Goal: Information Seeking & Learning: Learn about a topic

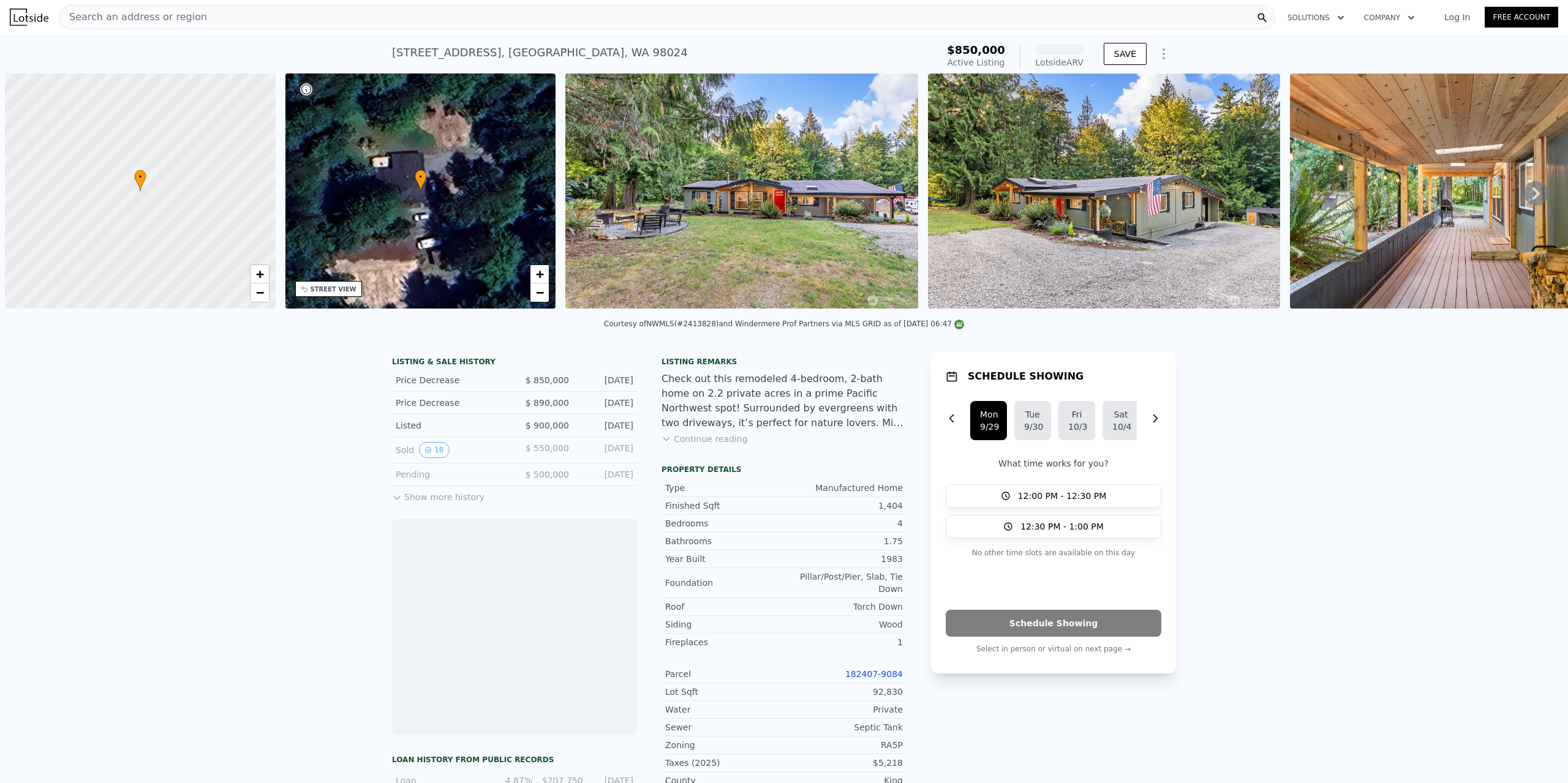
scroll to position [0, 5]
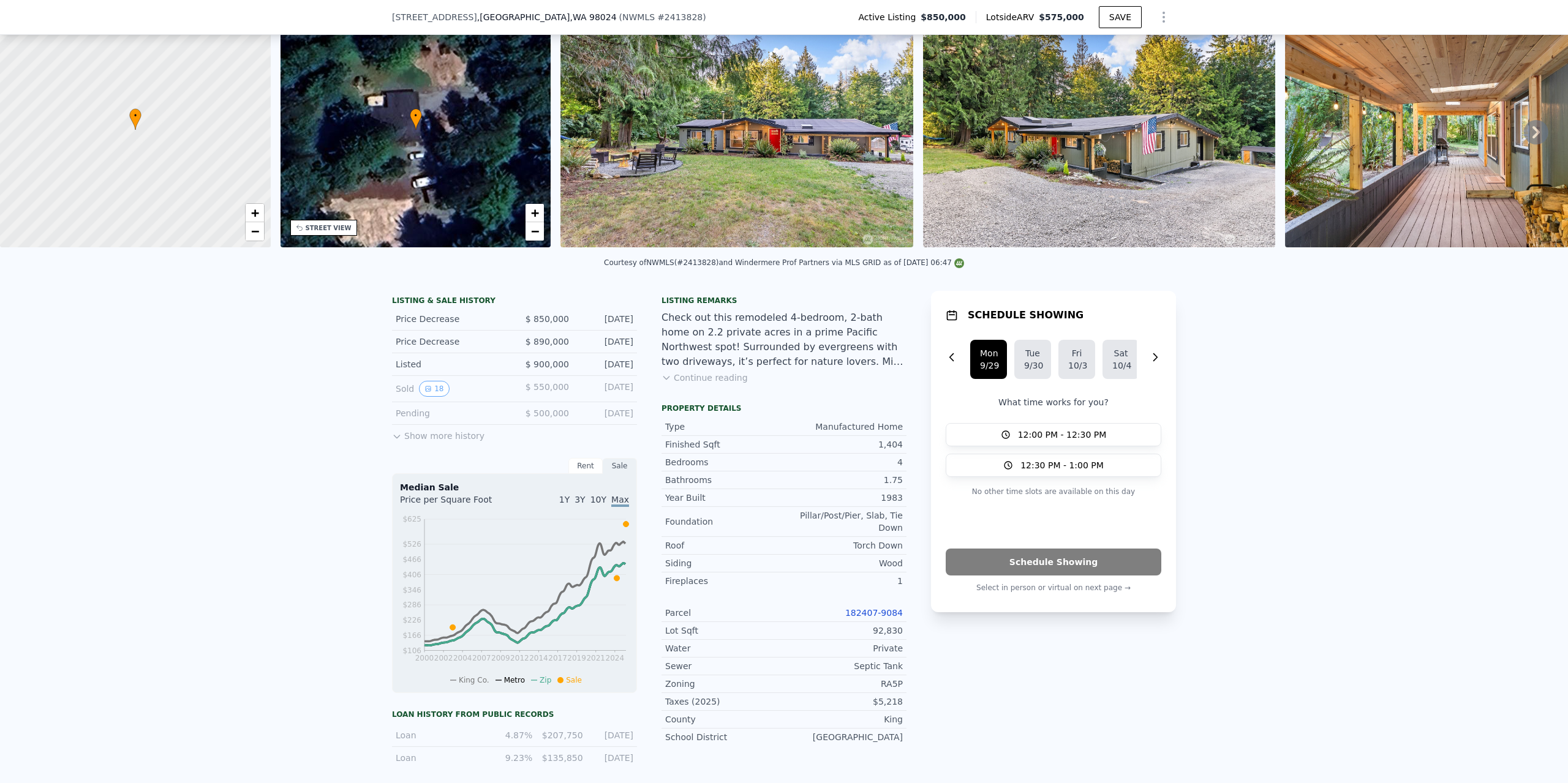
click at [1539, 192] on img at bounding box center [1460, 130] width 352 height 235
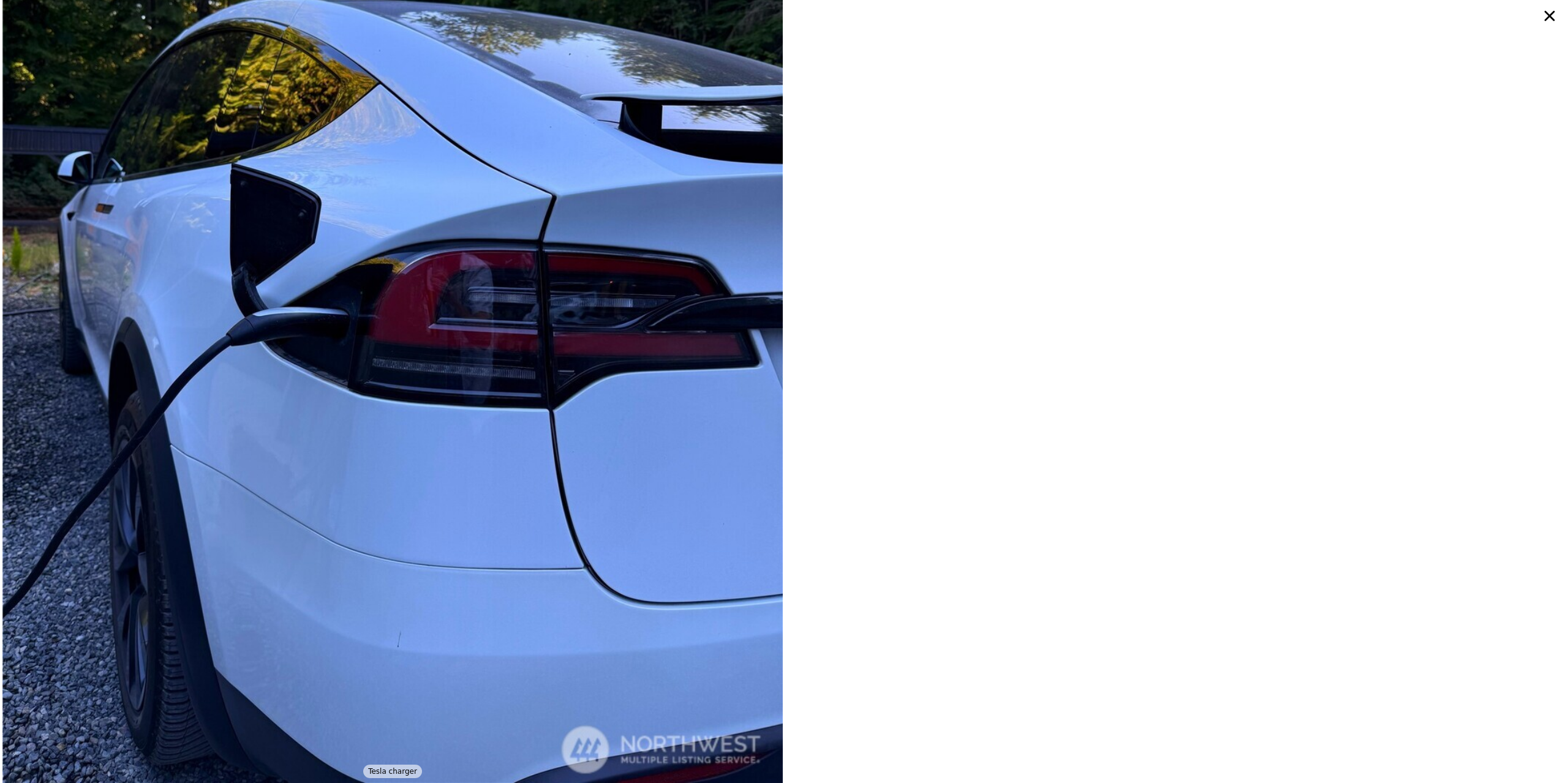
scroll to position [4188, 0]
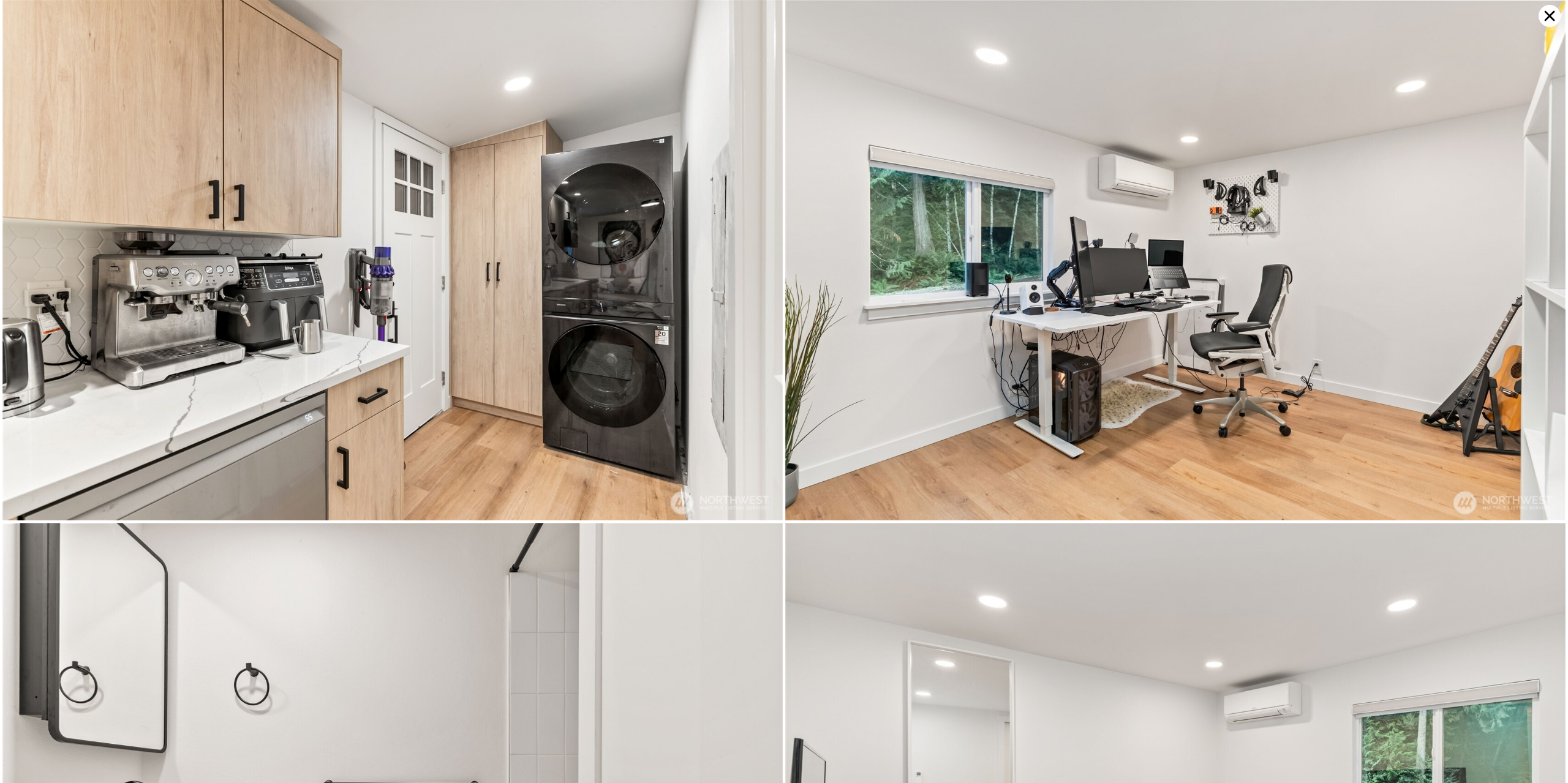
click at [1549, 14] on icon at bounding box center [1549, 15] width 11 height 11
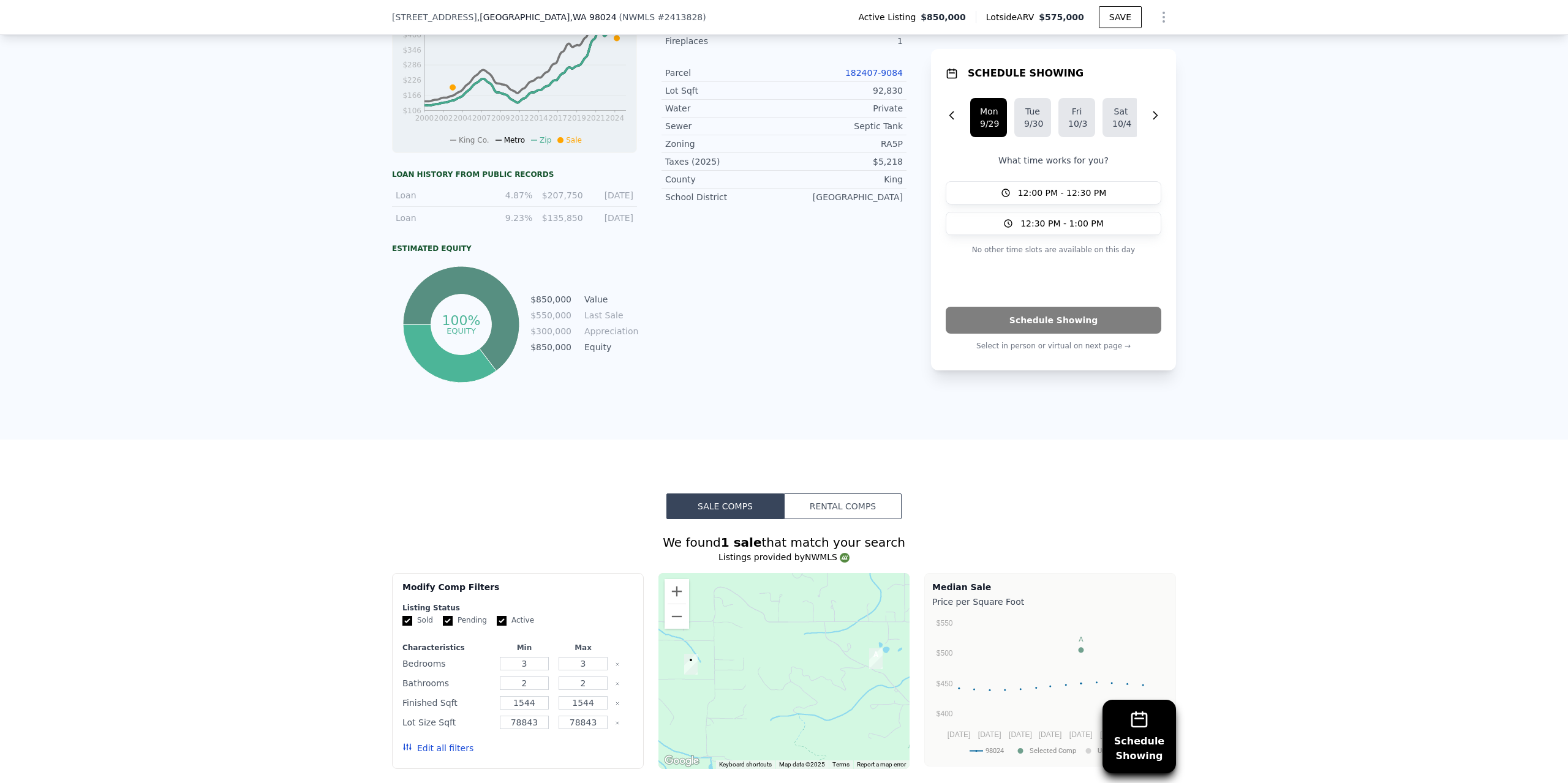
scroll to position [0, 0]
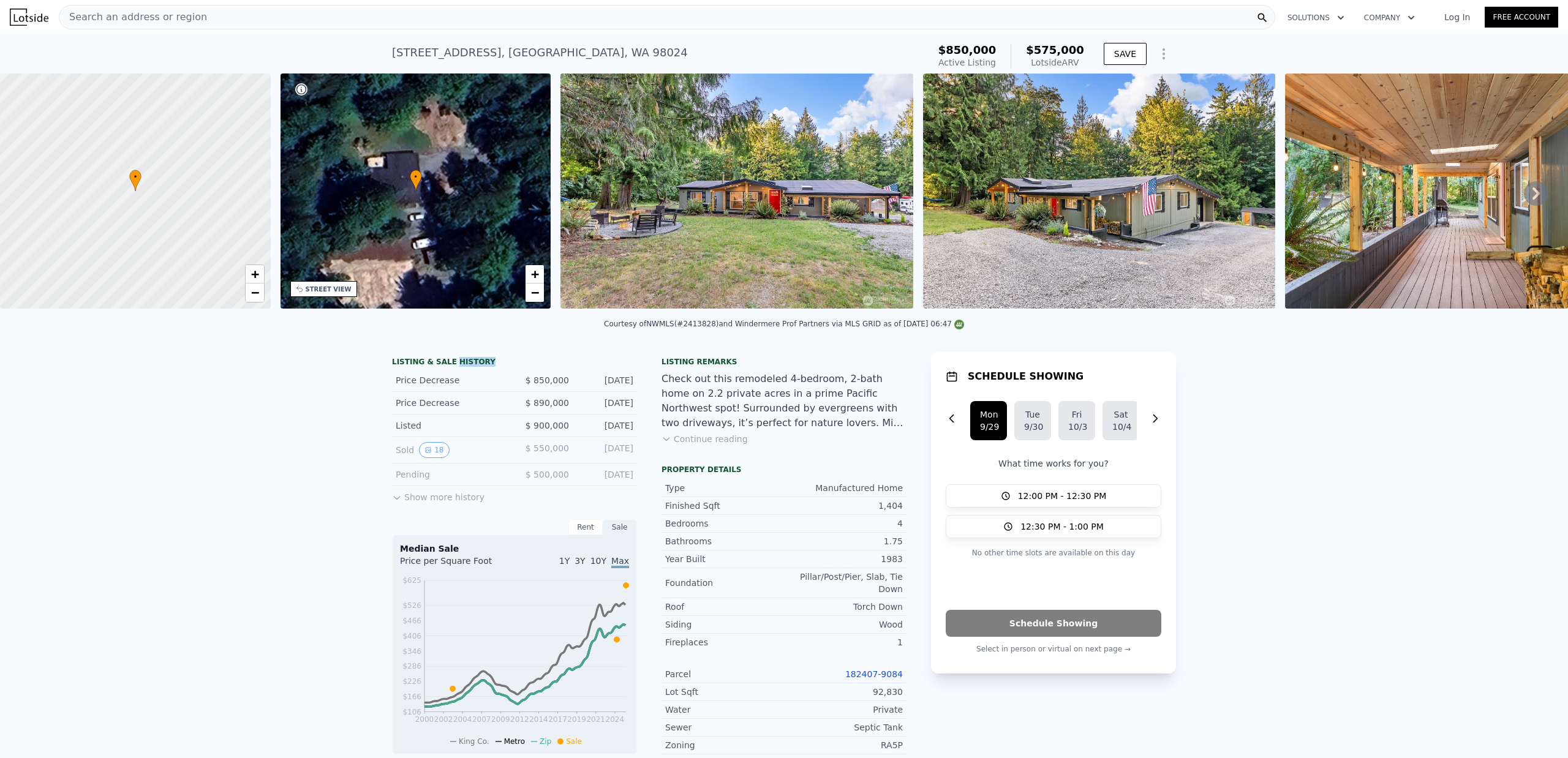
click at [452, 492] on button "Show more history" at bounding box center [438, 495] width 93 height 17
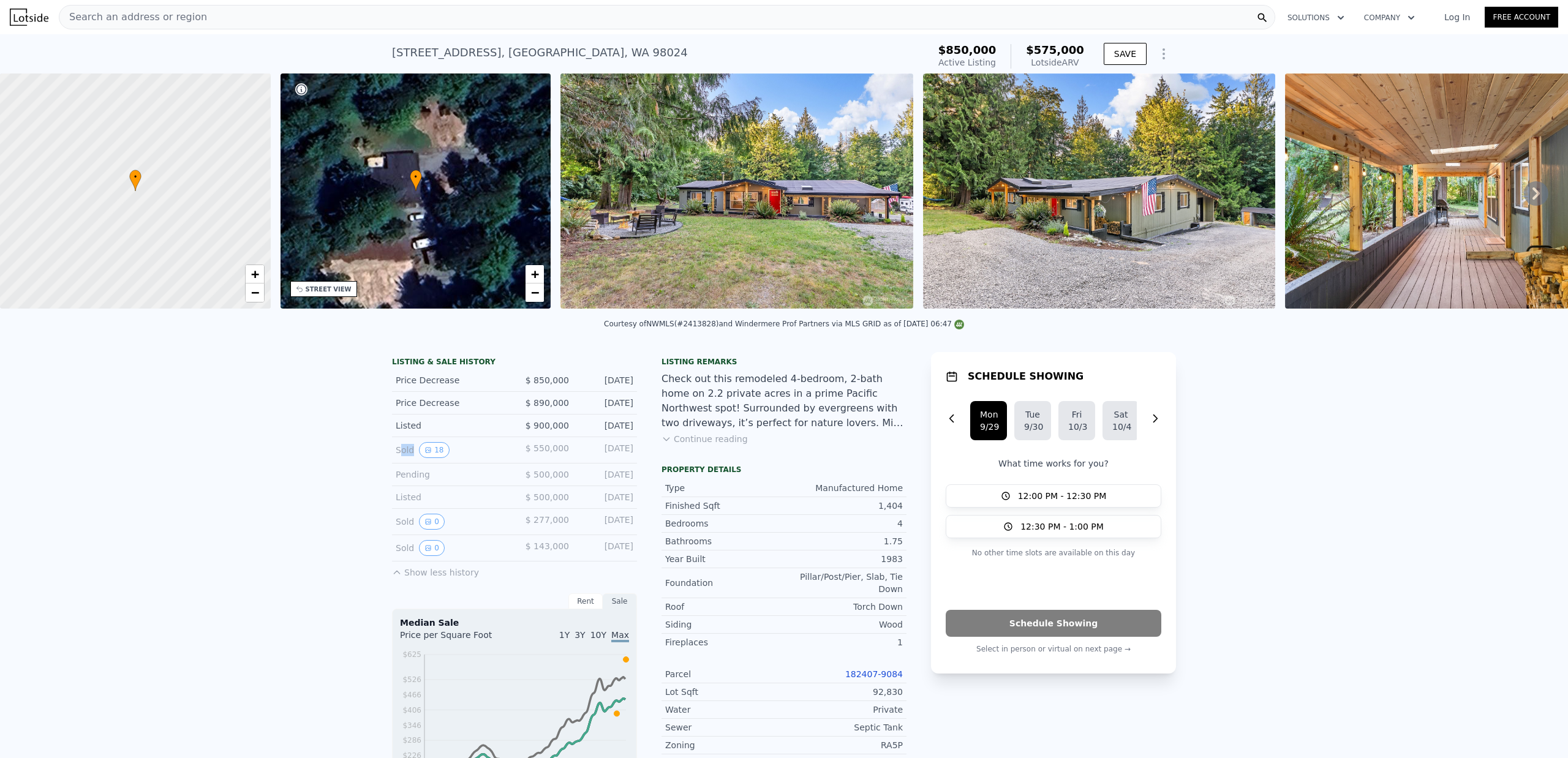
drag, startPoint x: 399, startPoint y: 447, endPoint x: 454, endPoint y: 449, distance: 55.0
click at [471, 447] on div "Sold 18" at bounding box center [449, 449] width 109 height 16
click at [436, 449] on button "18" at bounding box center [433, 449] width 30 height 16
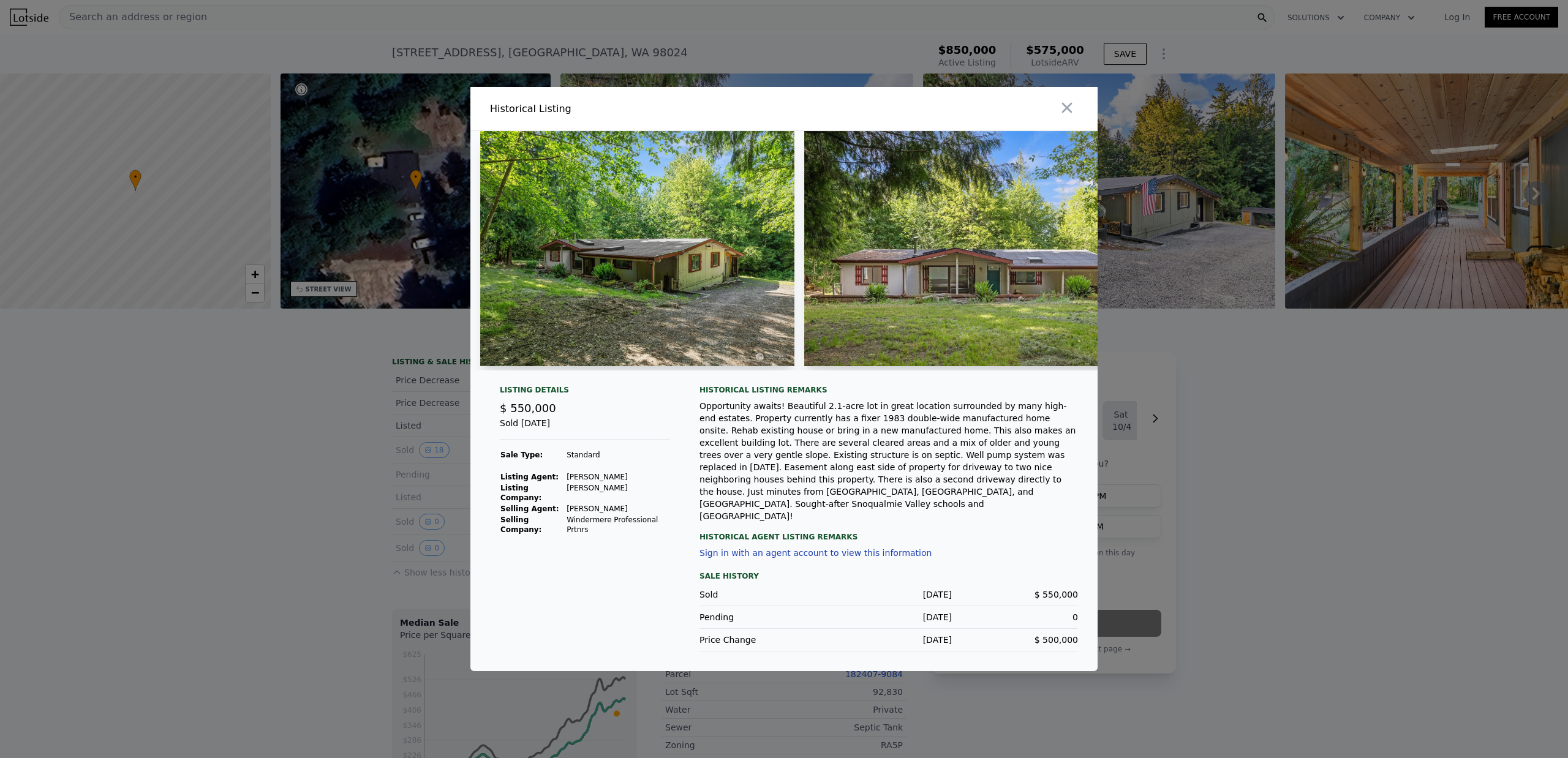
click at [675, 335] on img at bounding box center [637, 249] width 314 height 235
click at [853, 269] on img at bounding box center [977, 249] width 345 height 235
click at [244, 380] on div at bounding box center [784, 379] width 1568 height 758
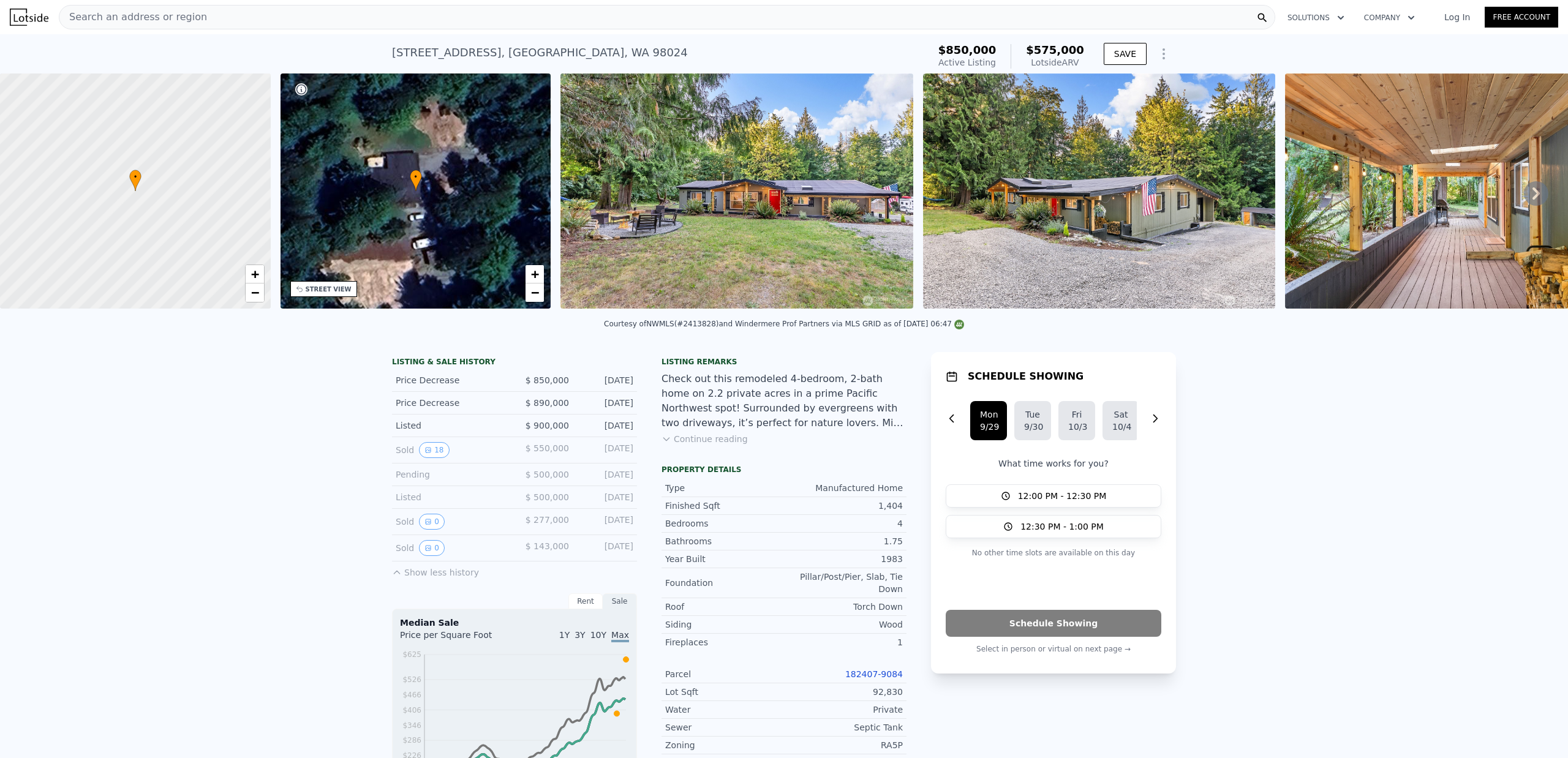
click at [665, 210] on img at bounding box center [736, 191] width 352 height 235
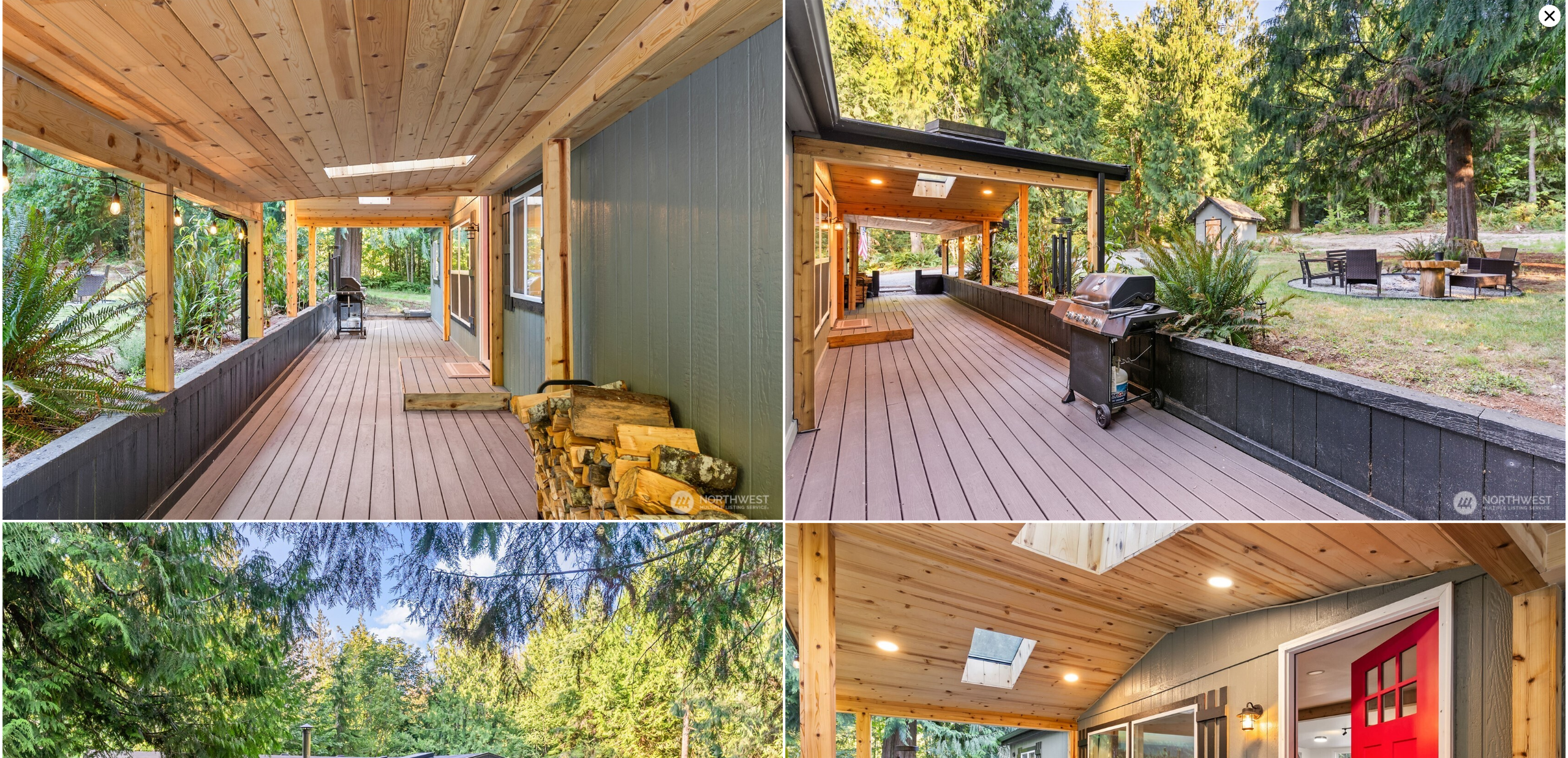
scroll to position [523, 0]
click at [1543, 14] on icon at bounding box center [1549, 15] width 22 height 22
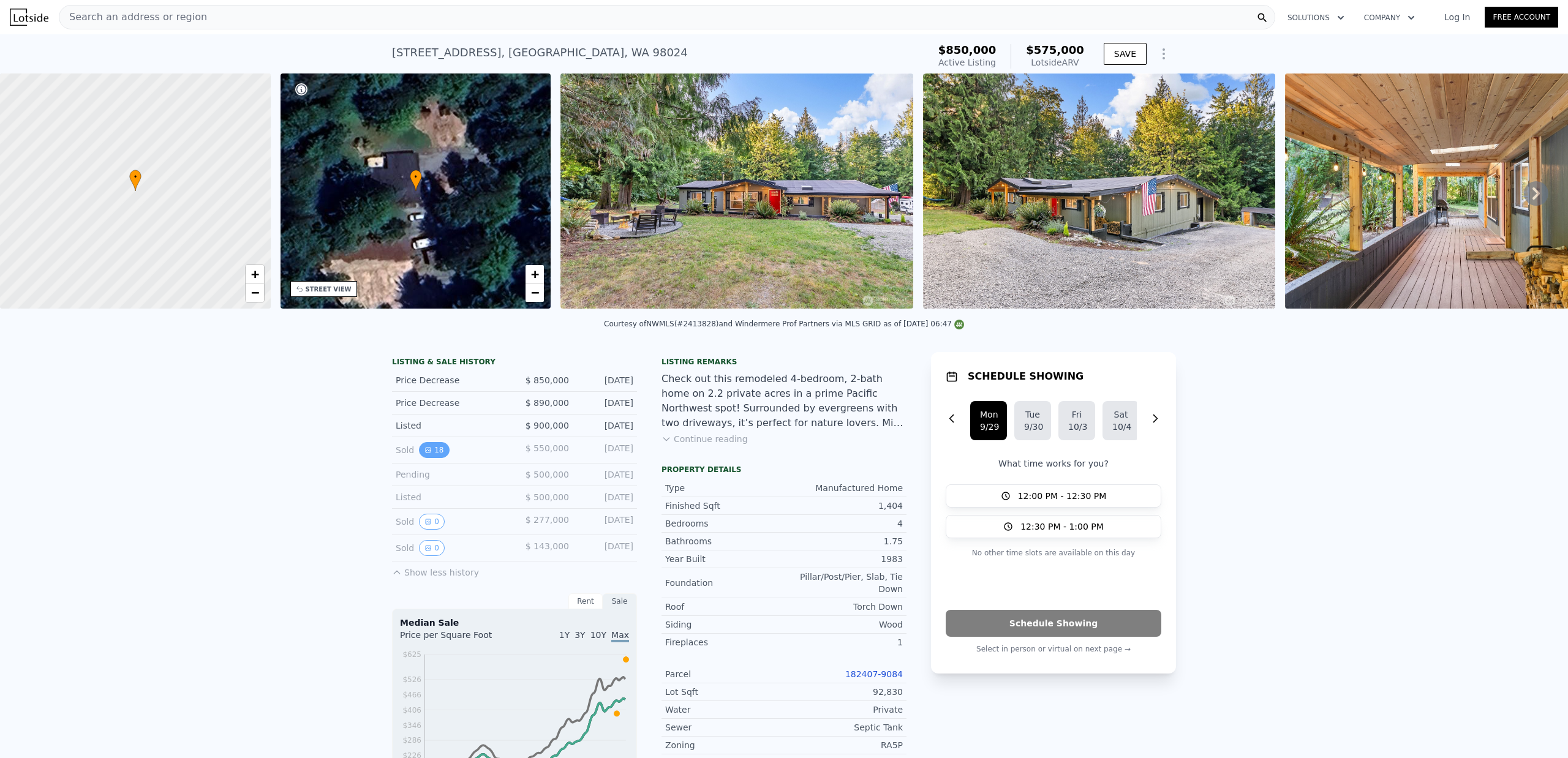
click at [432, 452] on button "18" at bounding box center [433, 449] width 30 height 16
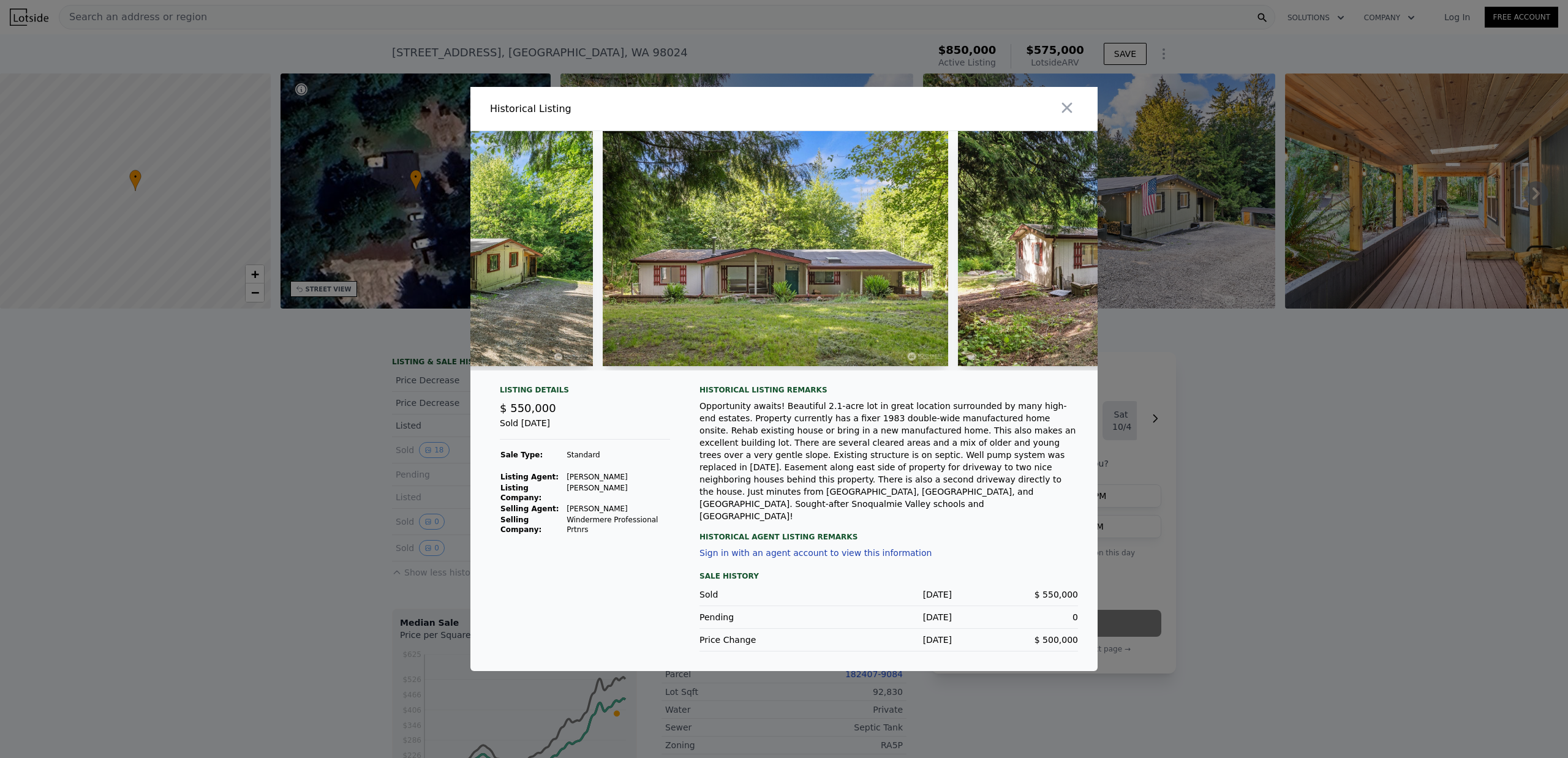
scroll to position [0, 0]
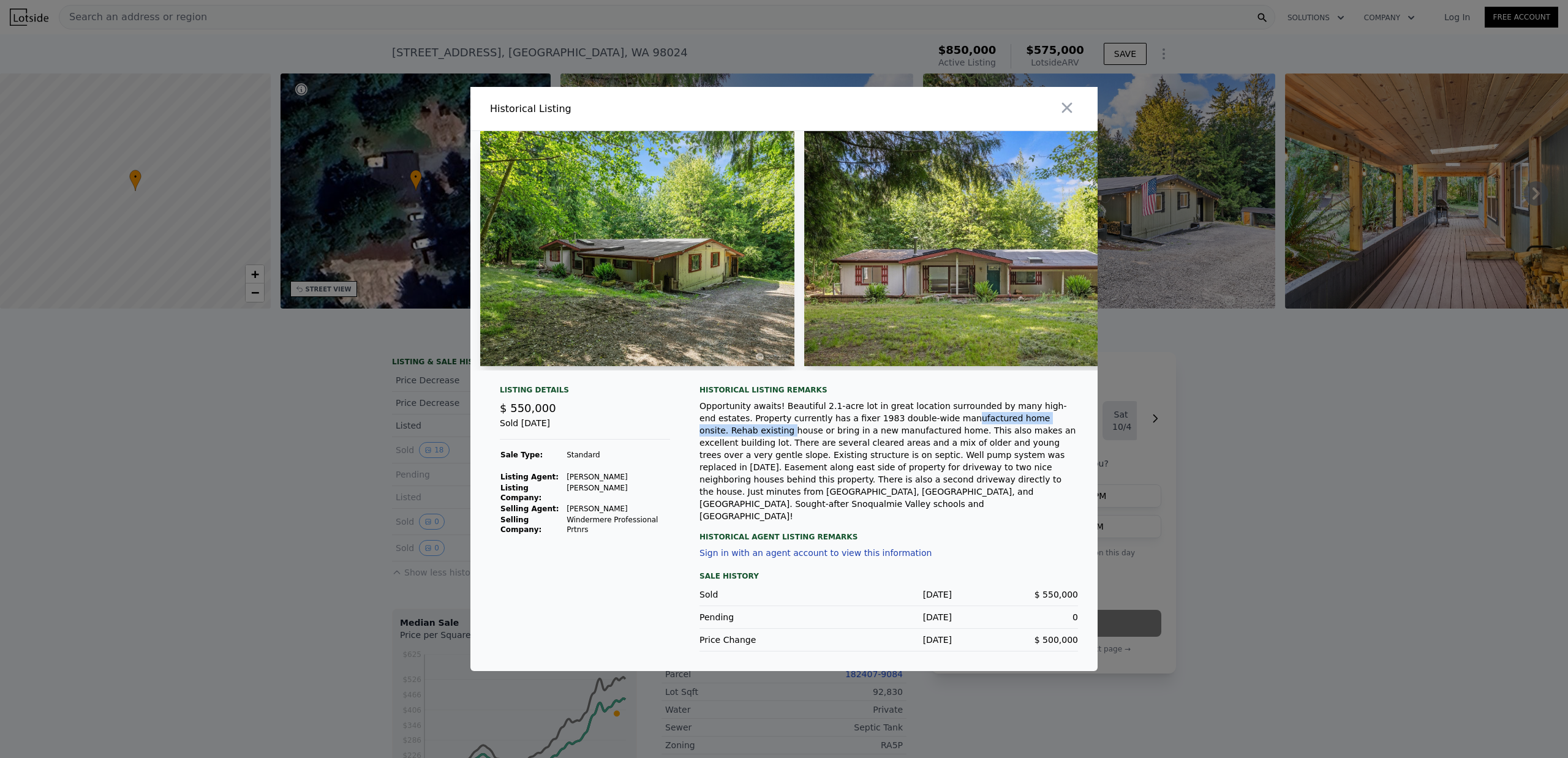
drag, startPoint x: 888, startPoint y: 432, endPoint x: 1029, endPoint y: 432, distance: 141.0
click at [1028, 432] on div "Opportunity awaits! Beautiful 2.1-acre lot in great location surrounded by many…" at bounding box center [888, 461] width 378 height 122
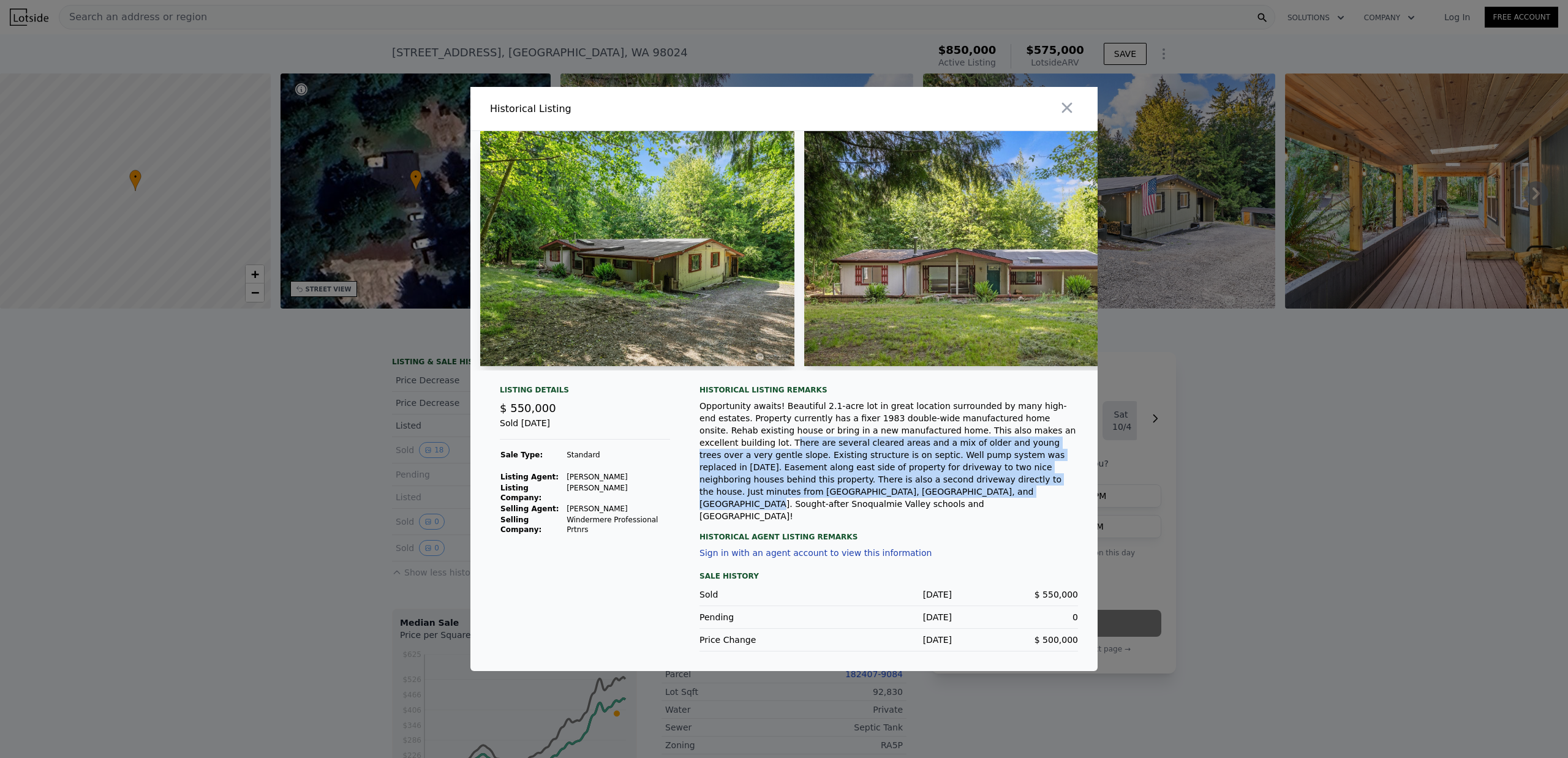
drag, startPoint x: 983, startPoint y: 447, endPoint x: 960, endPoint y: 496, distance: 54.1
click at [960, 496] on div "Opportunity awaits! Beautiful 2.1-acre lot in great location surrounded by many…" at bounding box center [888, 461] width 378 height 122
click at [788, 477] on div "Opportunity awaits! Beautiful 2.1-acre lot in great location surrounded by many…" at bounding box center [888, 461] width 378 height 122
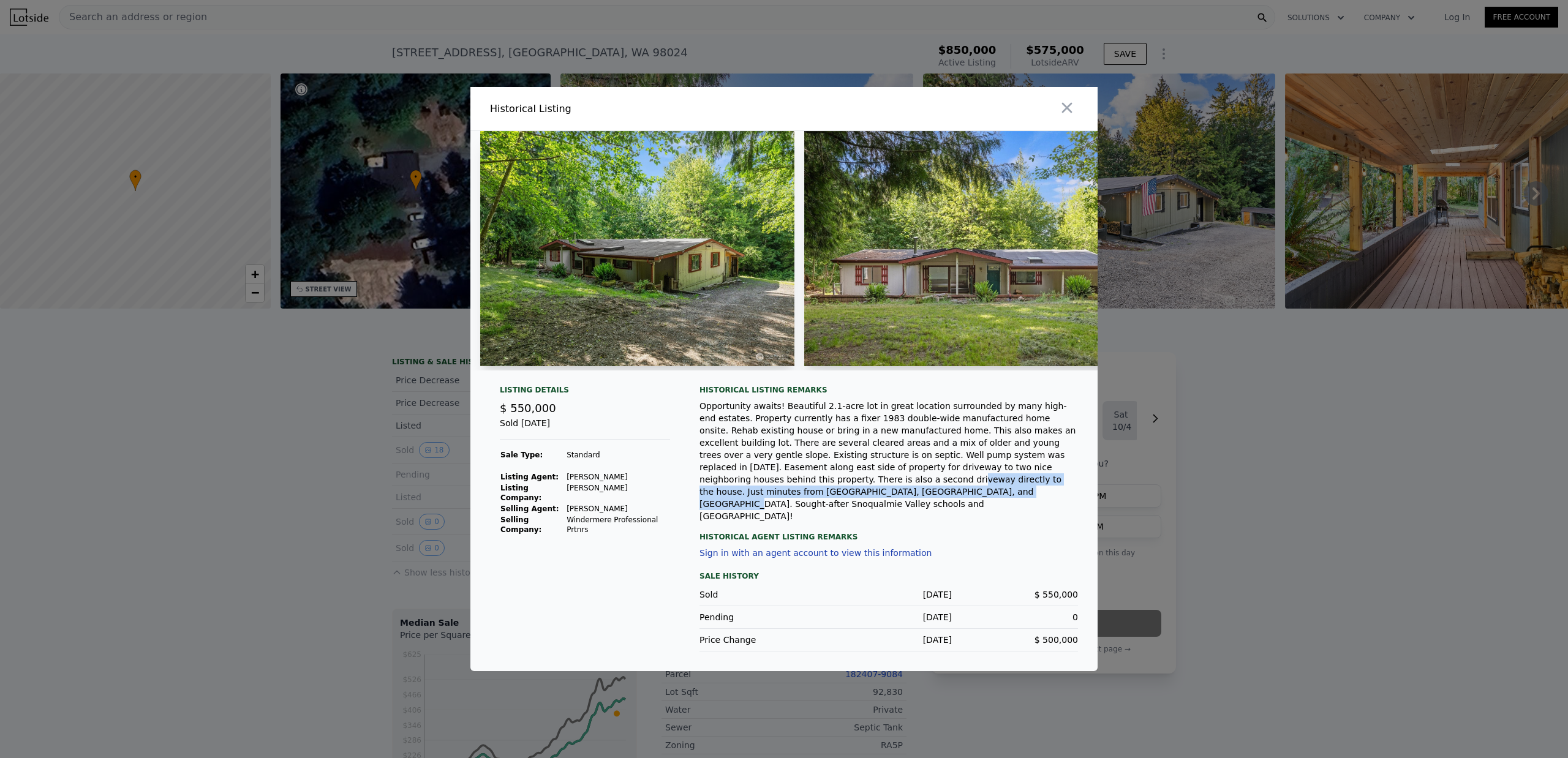
drag, startPoint x: 946, startPoint y: 480, endPoint x: 946, endPoint y: 492, distance: 12.0
click at [946, 492] on div "Opportunity awaits! Beautiful 2.1-acre lot in great location surrounded by many…" at bounding box center [888, 461] width 378 height 122
click at [799, 492] on div "Opportunity awaits! Beautiful 2.1-acre lot in great location surrounded by many…" at bounding box center [888, 461] width 378 height 122
click at [77, 433] on div at bounding box center [784, 379] width 1568 height 758
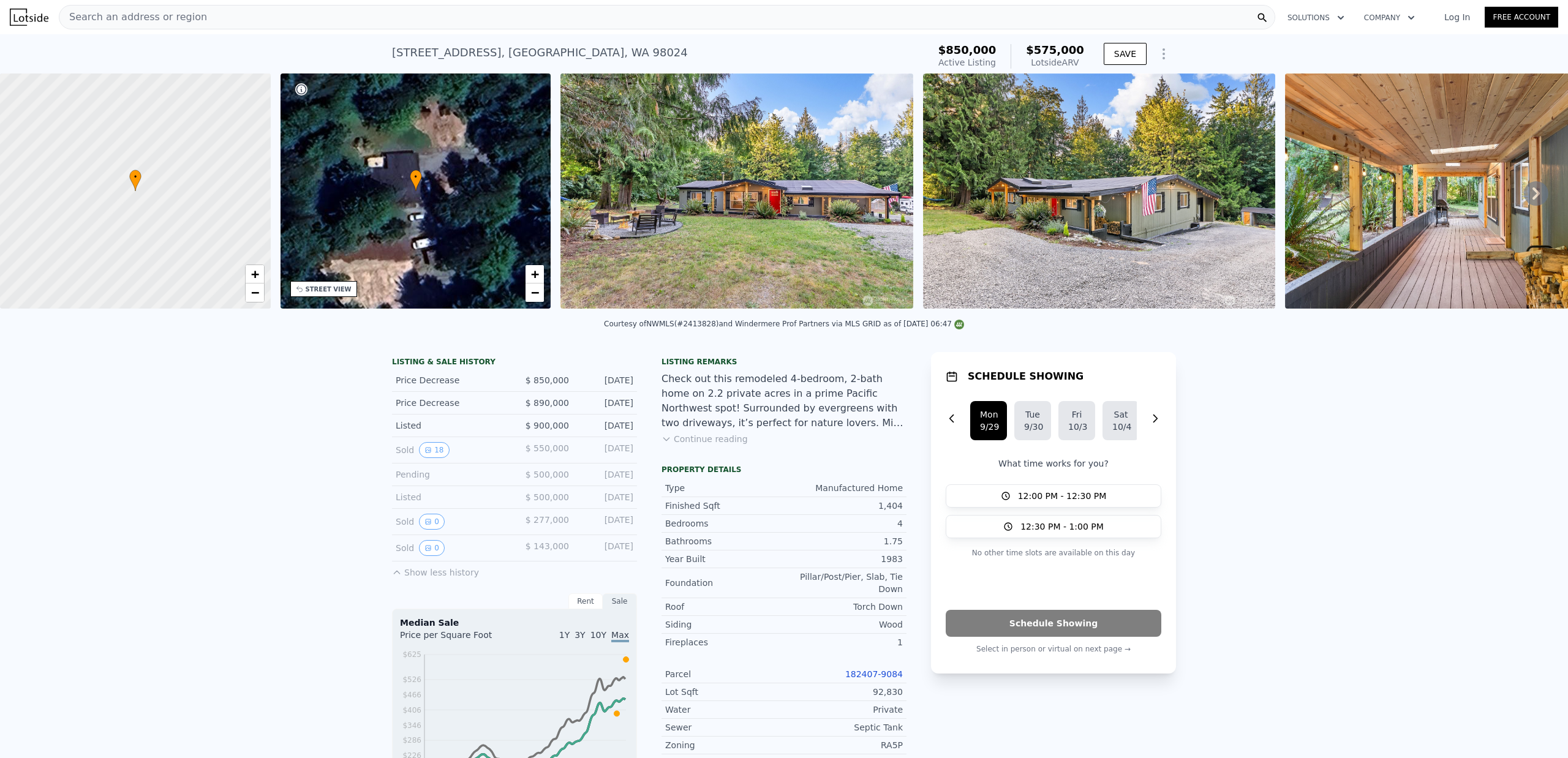
click at [675, 214] on img at bounding box center [736, 191] width 352 height 235
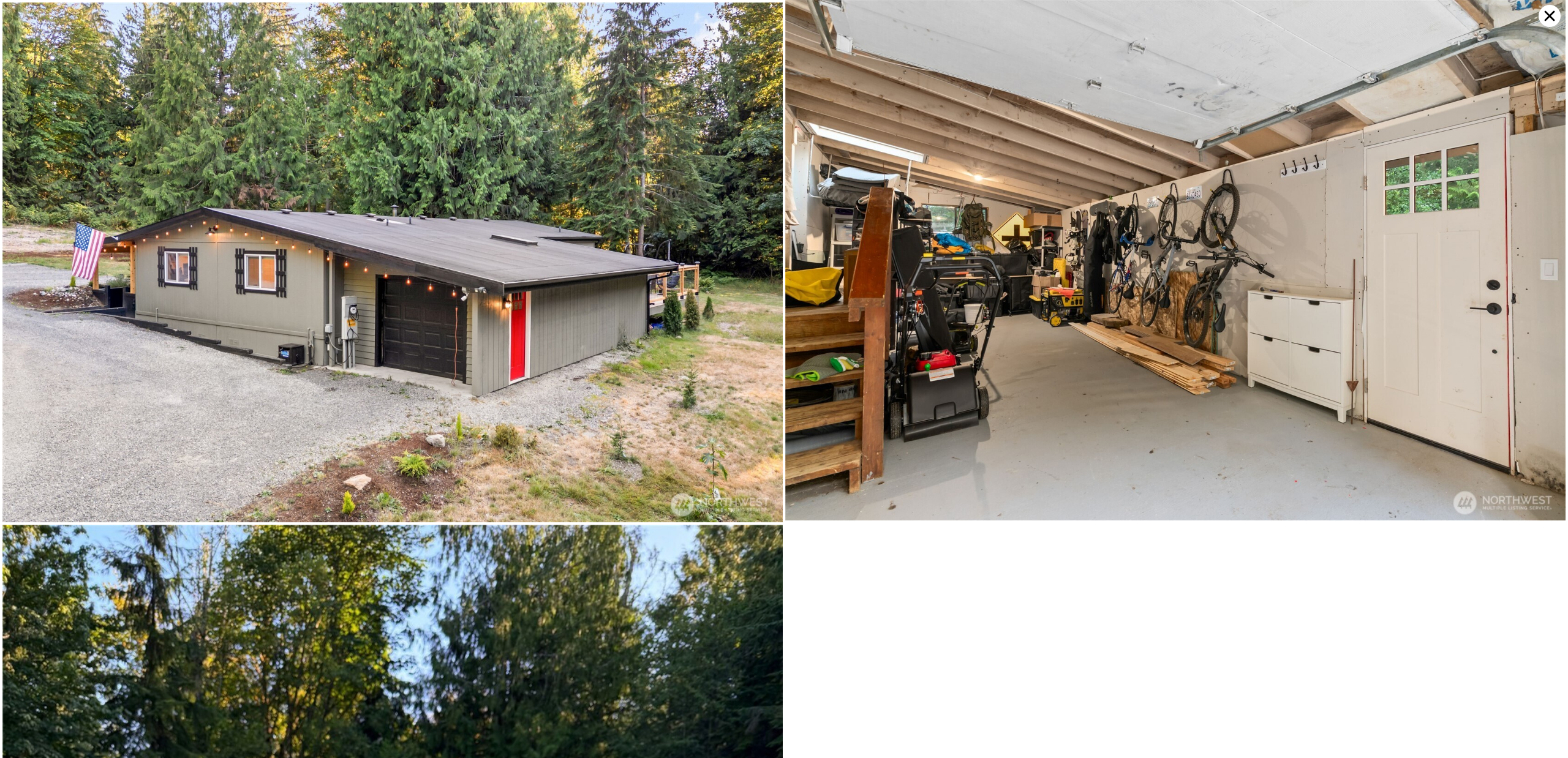
scroll to position [8373, 0]
